Goal: Task Accomplishment & Management: Complete application form

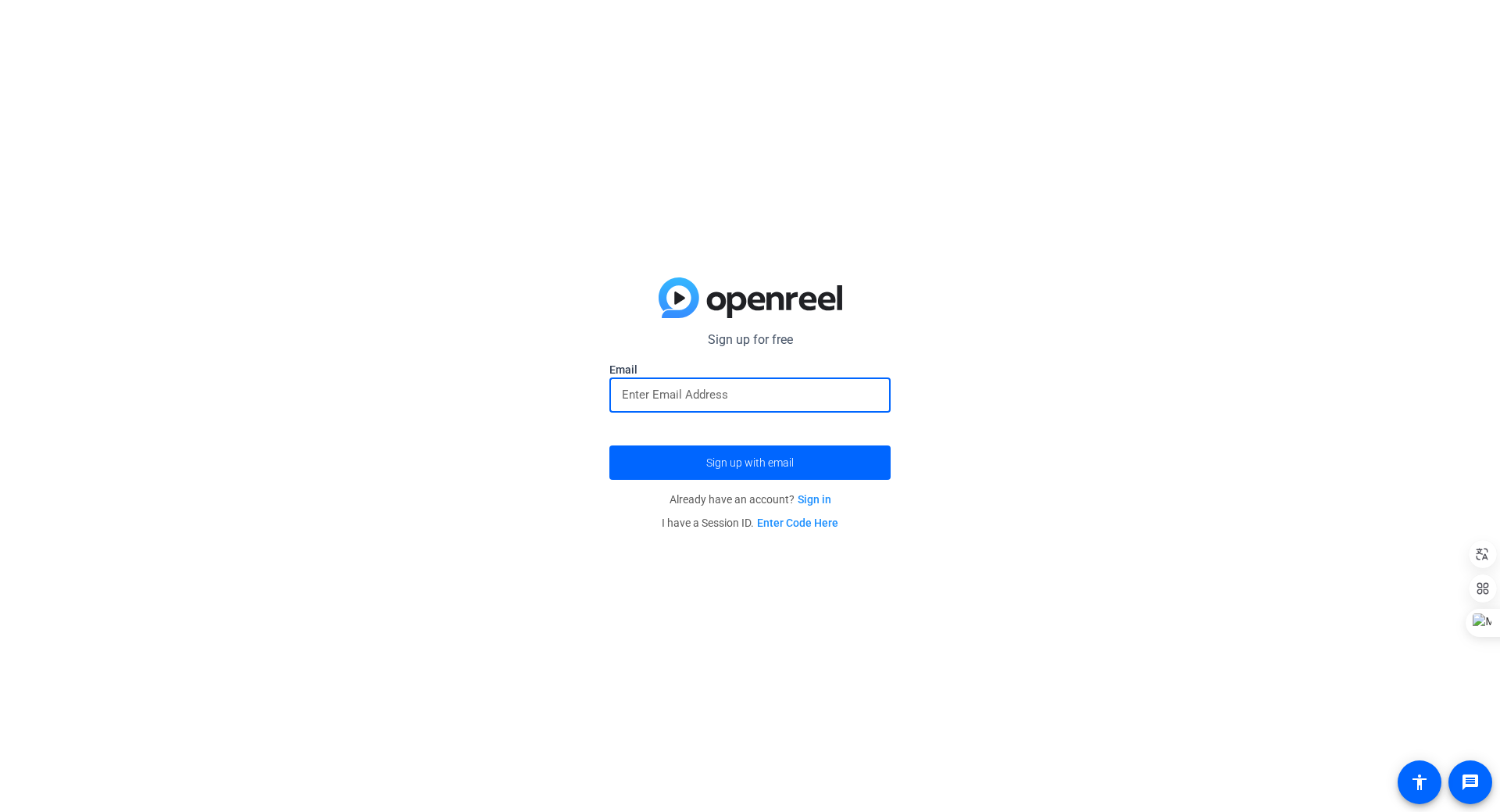
click at [644, 392] on input "email" at bounding box center [750, 394] width 256 height 19
type input "[EMAIL_ADDRESS][DOMAIN_NAME]"
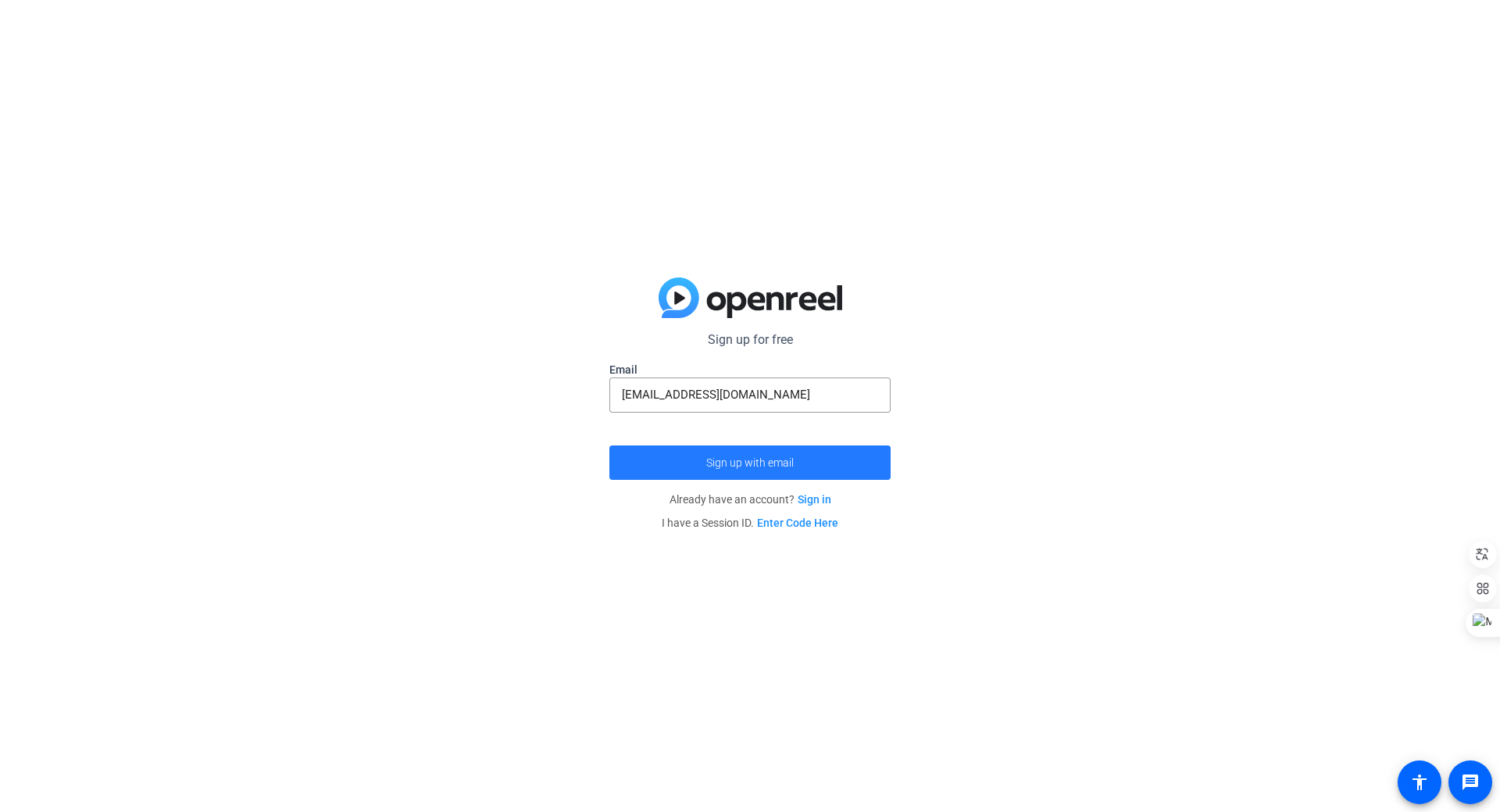
click at [735, 463] on span "Sign up with email" at bounding box center [750, 463] width 88 height 0
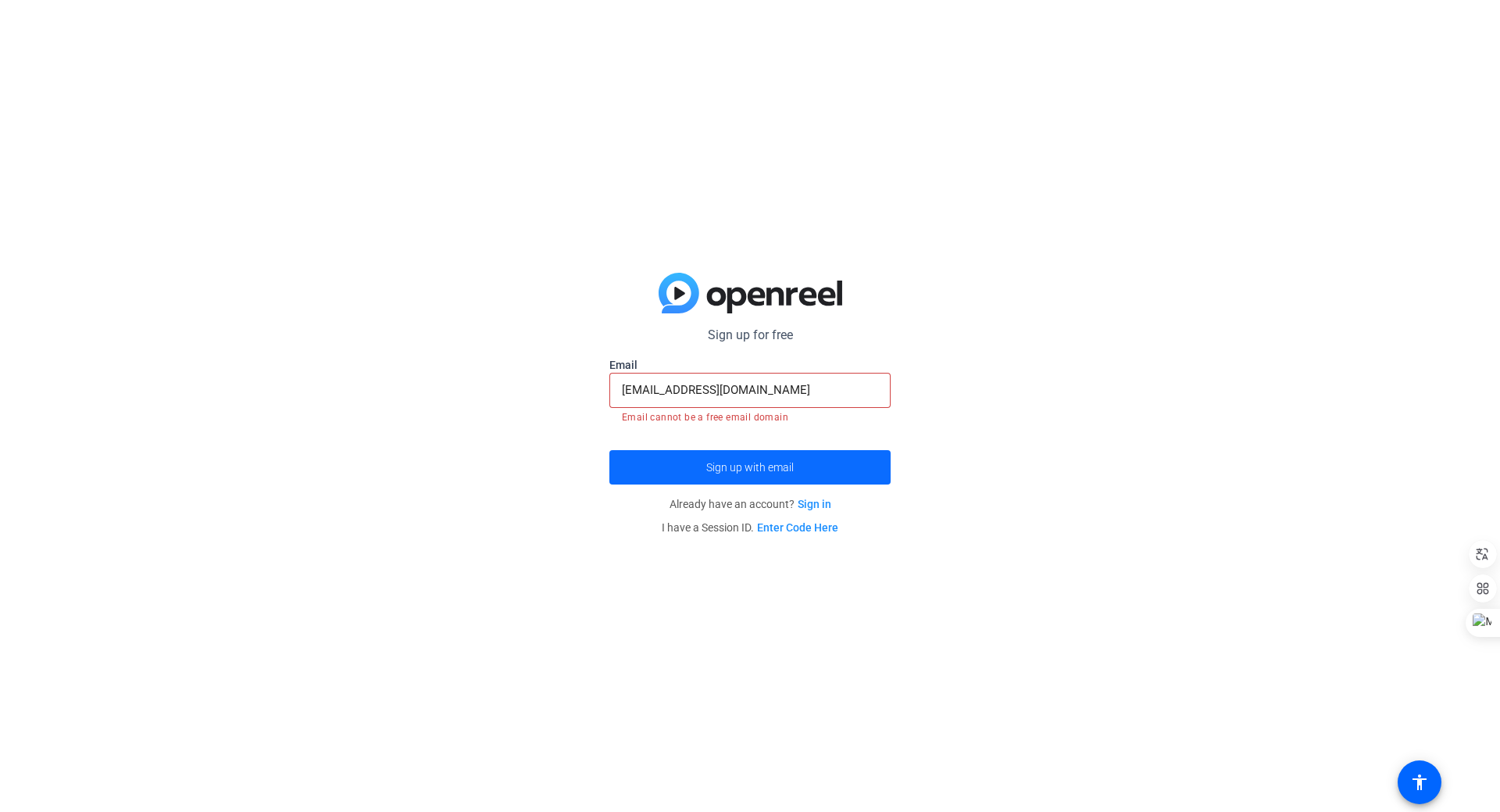
click at [743, 468] on span "Sign up with email" at bounding box center [750, 468] width 88 height 0
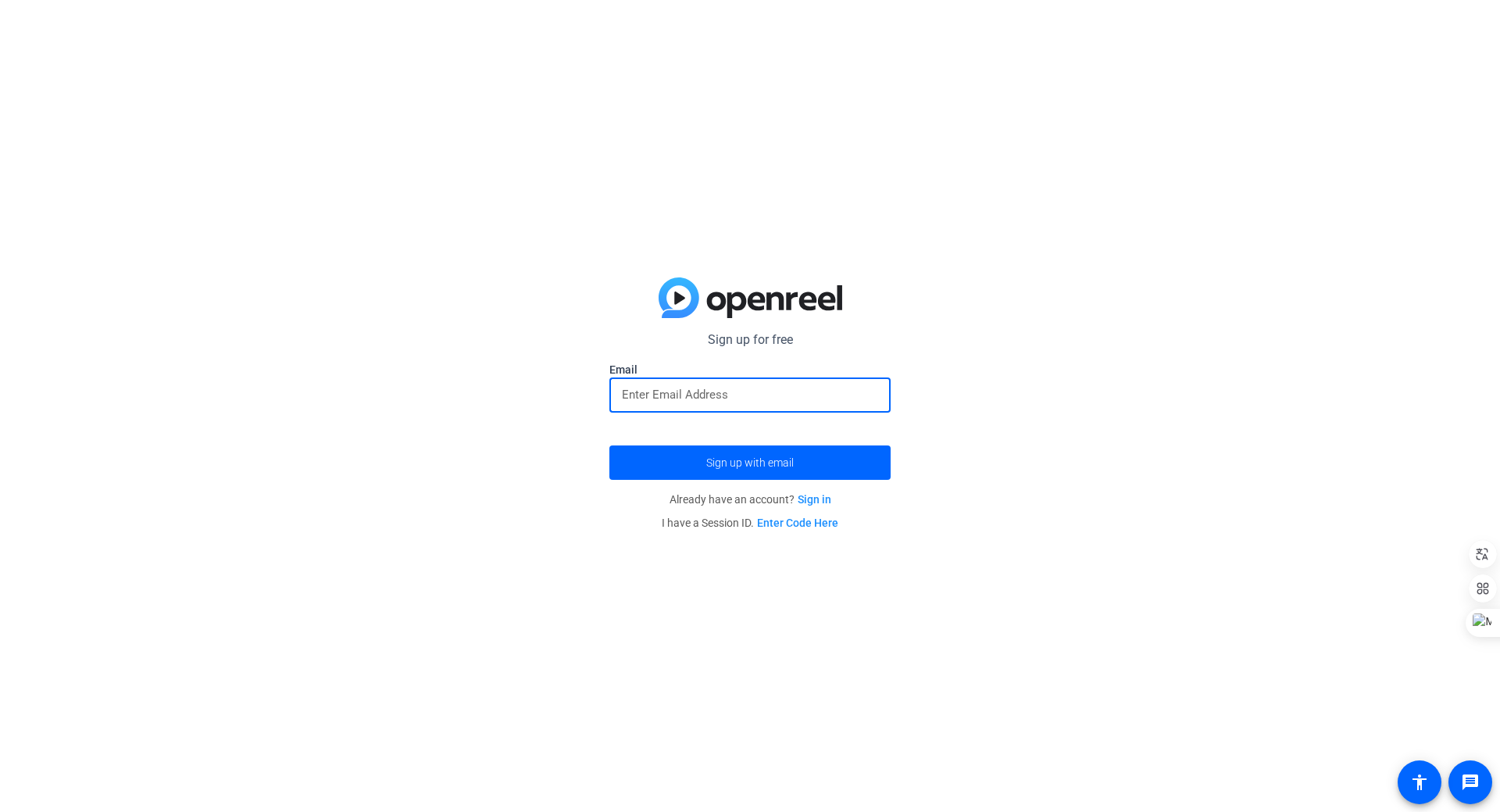
type input "[EMAIL_ADDRESS][DOMAIN_NAME]"
click at [736, 463] on span "Sign up with email" at bounding box center [750, 463] width 88 height 0
